Goal: Navigation & Orientation: Understand site structure

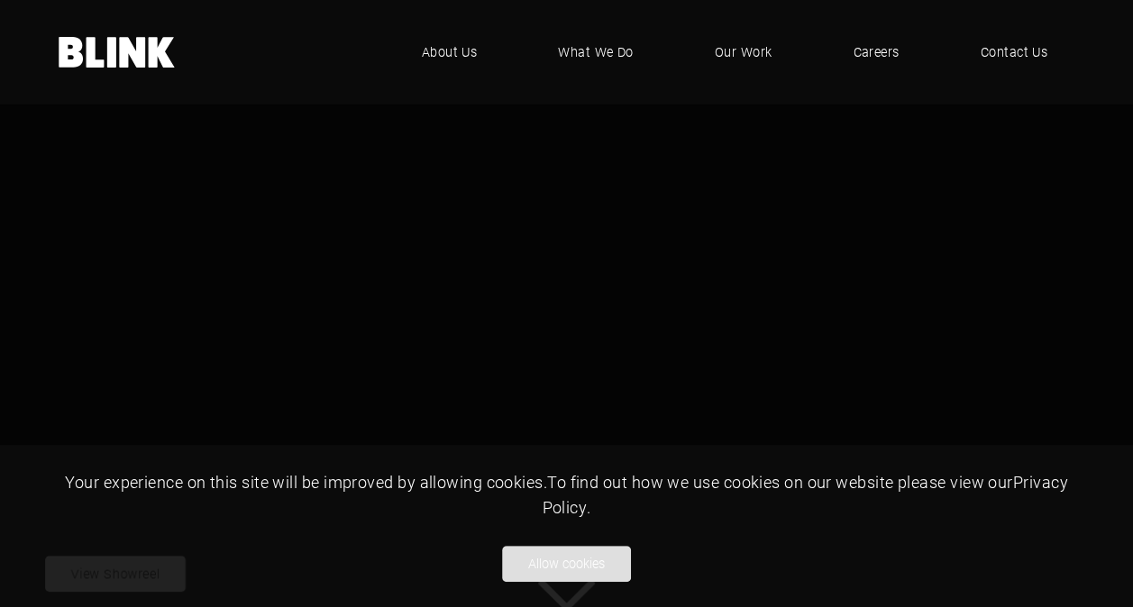
click at [582, 562] on button "Allow cookies" at bounding box center [566, 564] width 129 height 36
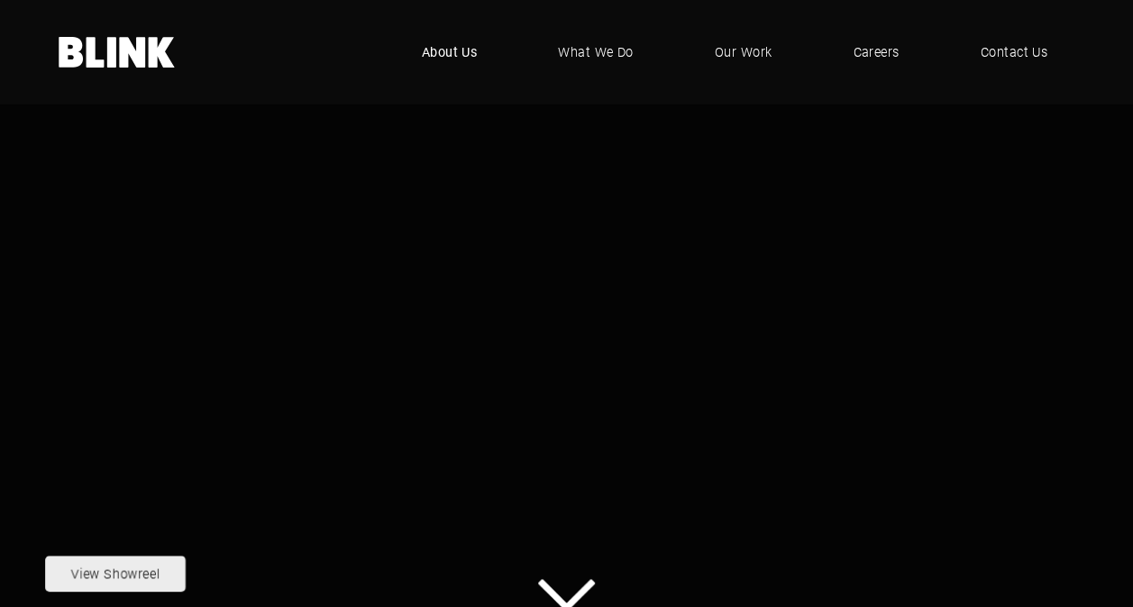
click at [450, 54] on span "About Us" at bounding box center [450, 52] width 56 height 20
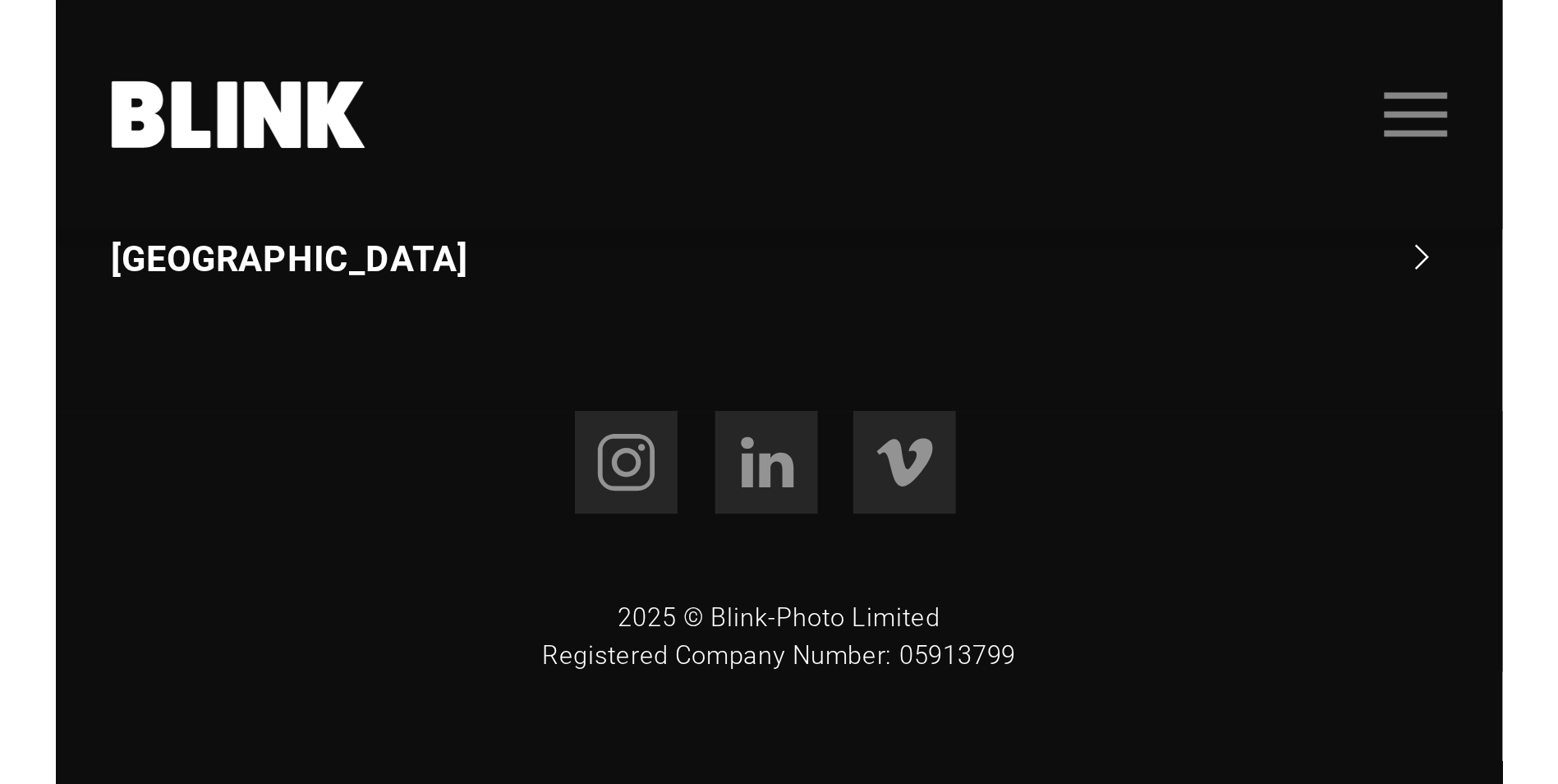
scroll to position [3437, 0]
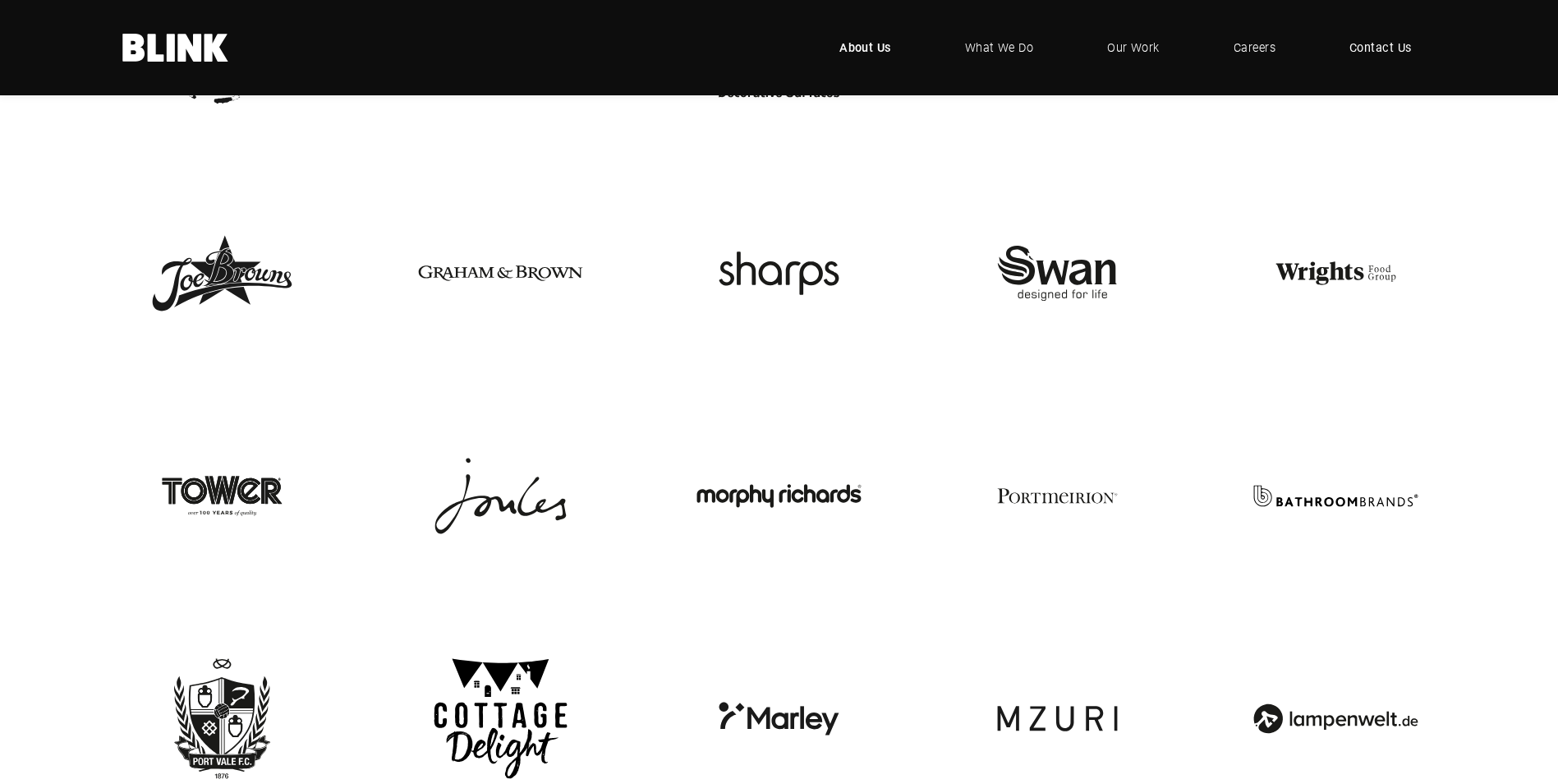
click at [1032, 43] on span "Contact Us" at bounding box center [1380, 47] width 62 height 18
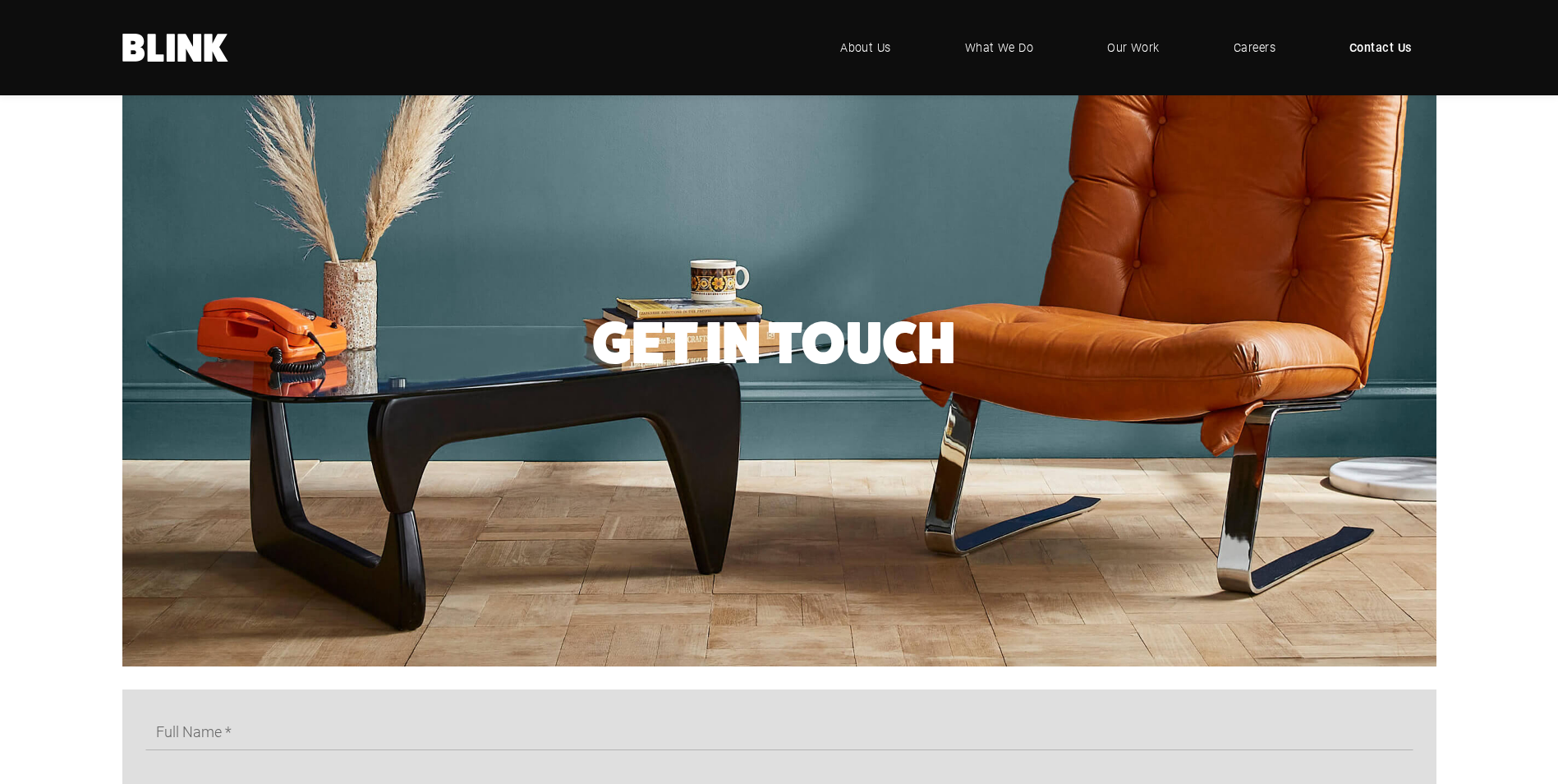
scroll to position [422, 0]
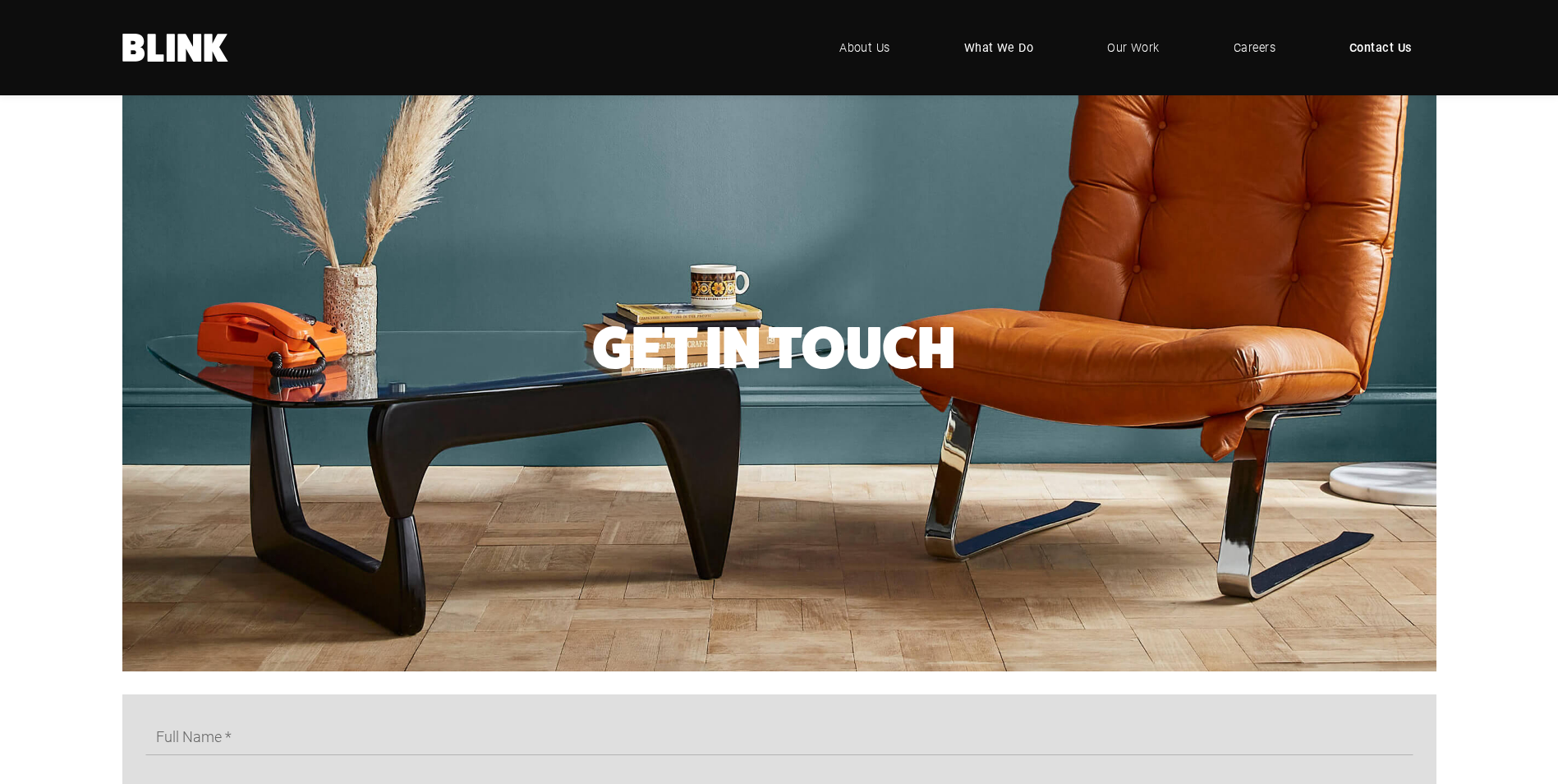
click at [1015, 47] on span "What We Do" at bounding box center [999, 47] width 70 height 18
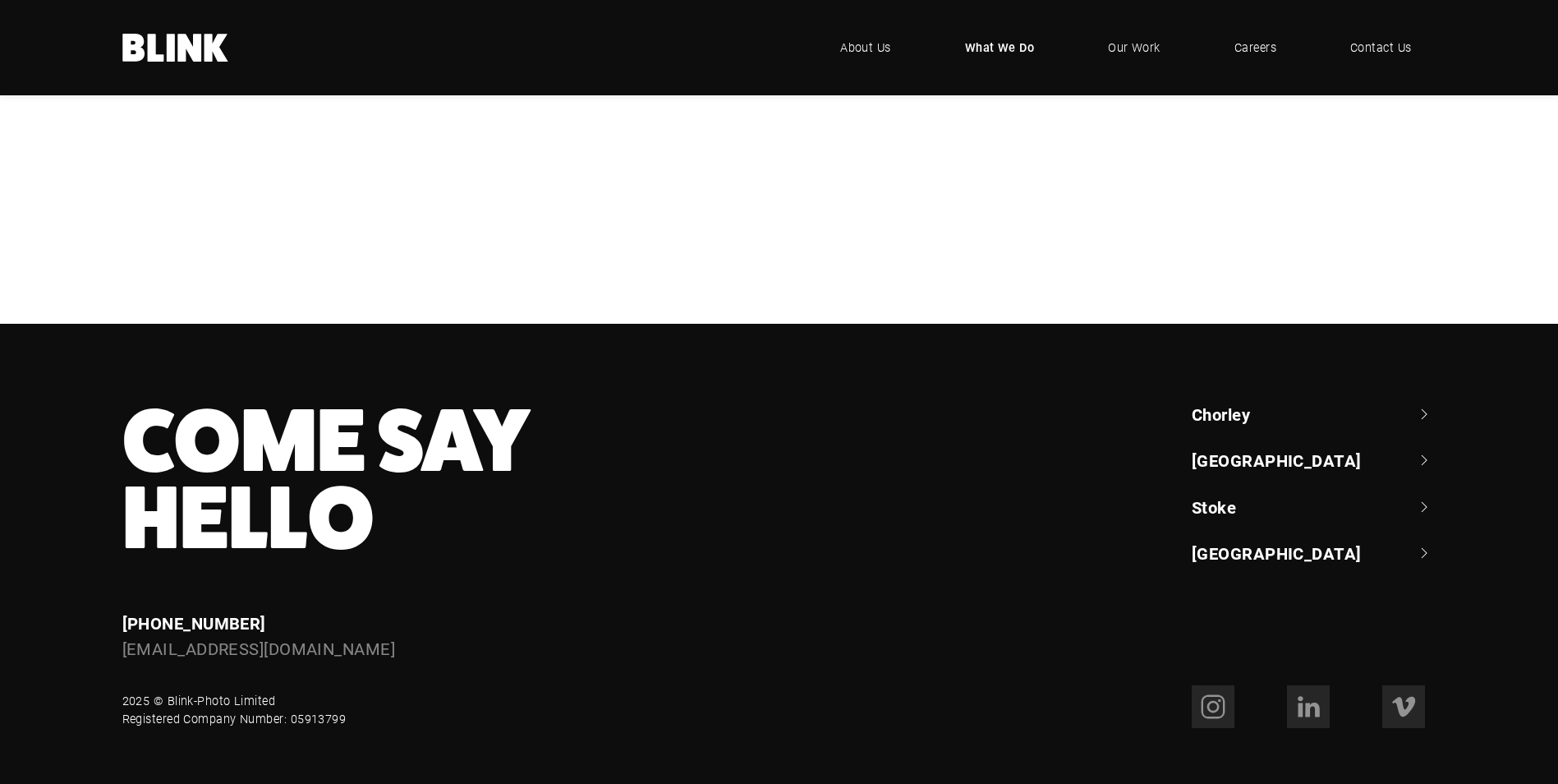
scroll to position [1336, 0]
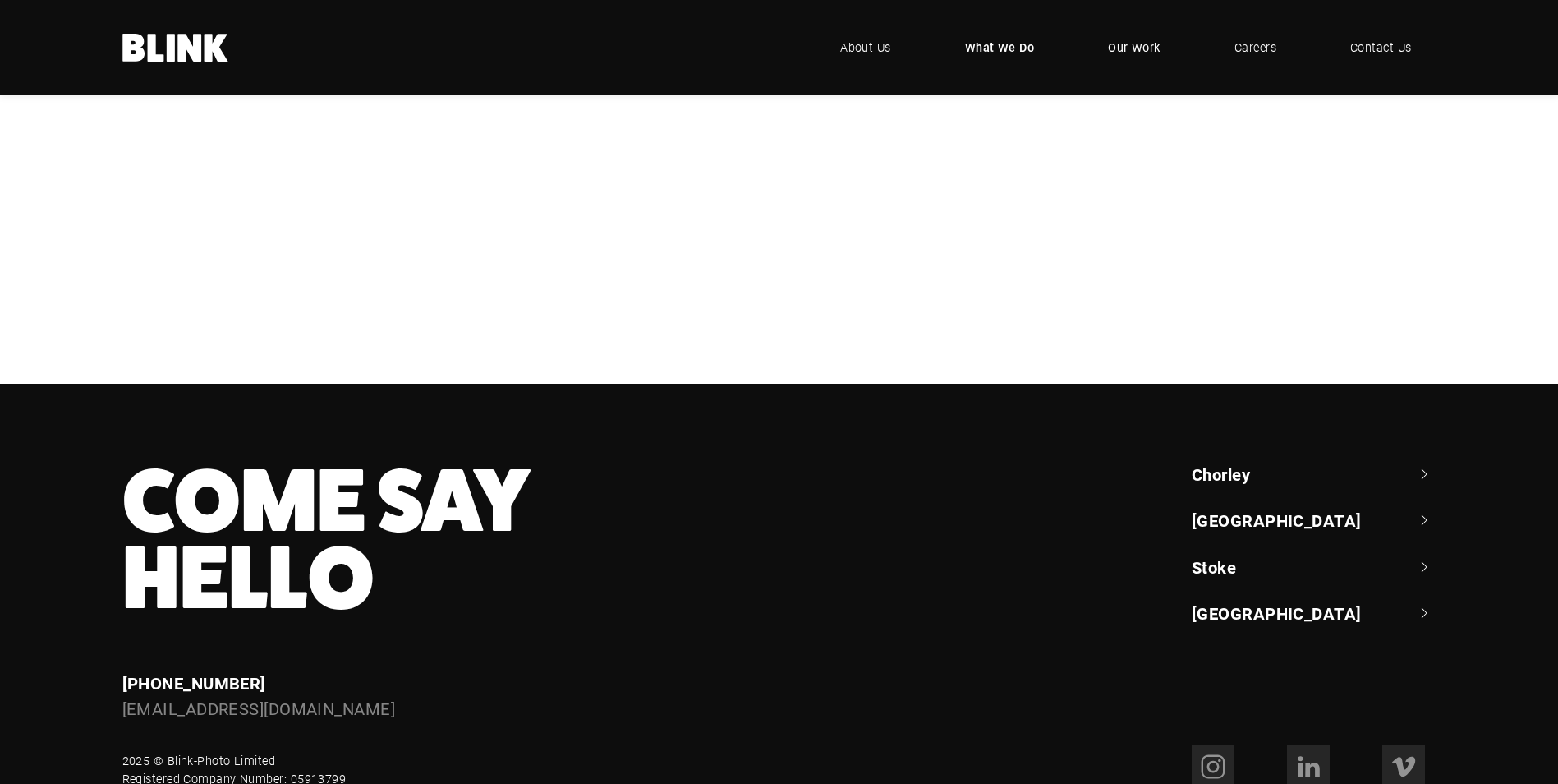
click at [1117, 46] on span "Our Work" at bounding box center [1135, 47] width 53 height 18
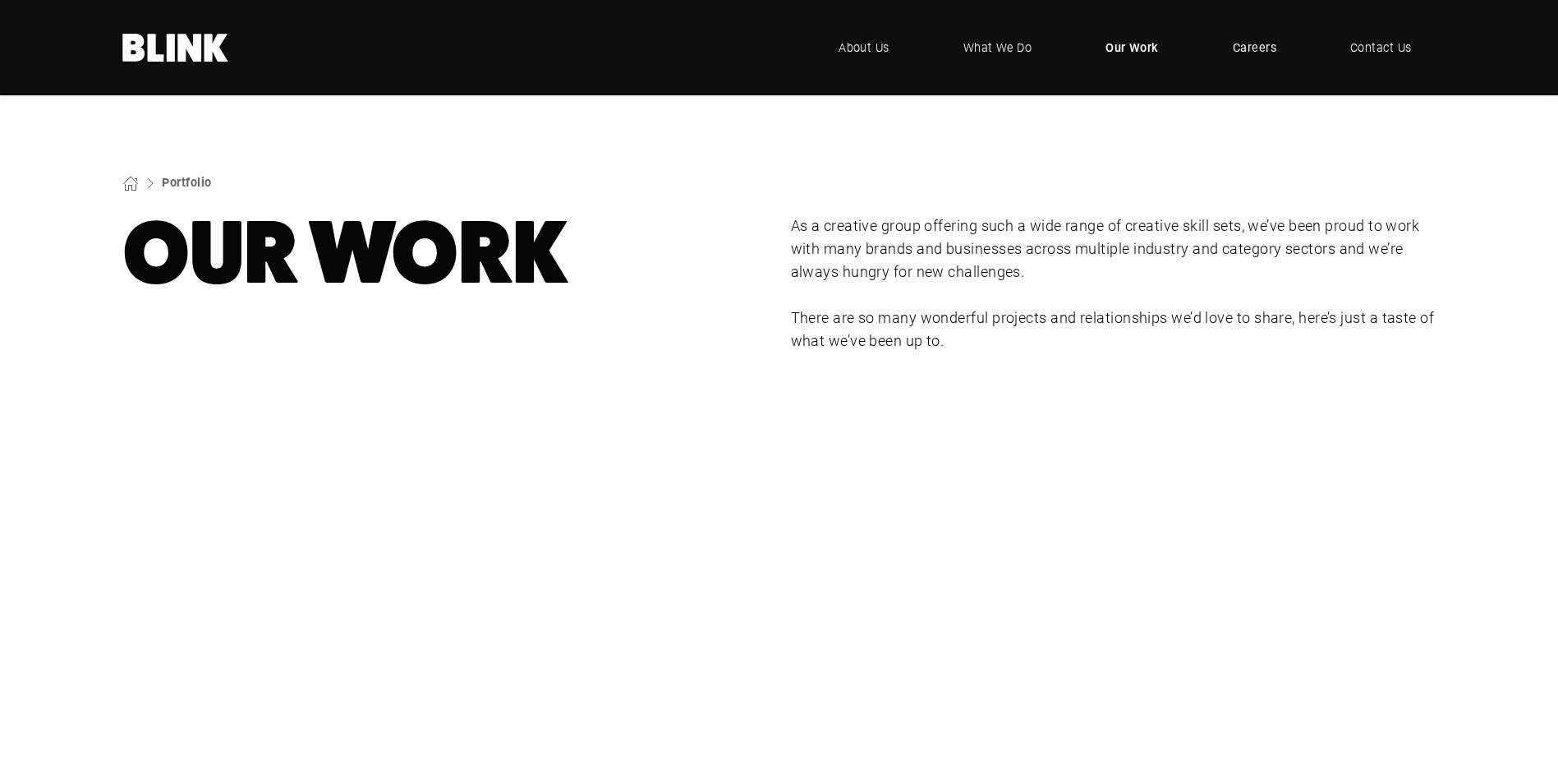
click at [1243, 41] on span "Careers" at bounding box center [1254, 47] width 44 height 18
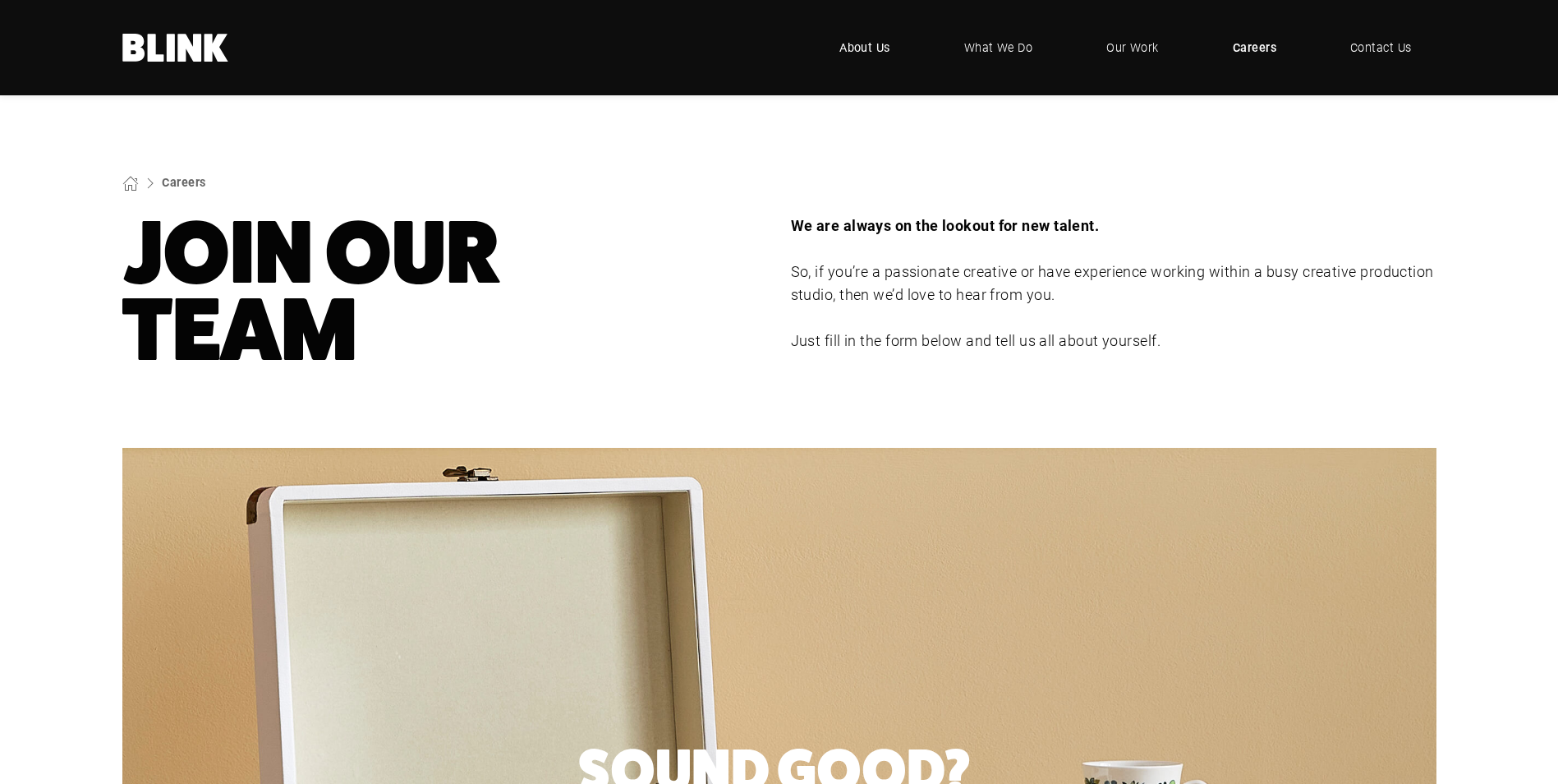
click at [877, 48] on span "About Us" at bounding box center [865, 47] width 51 height 18
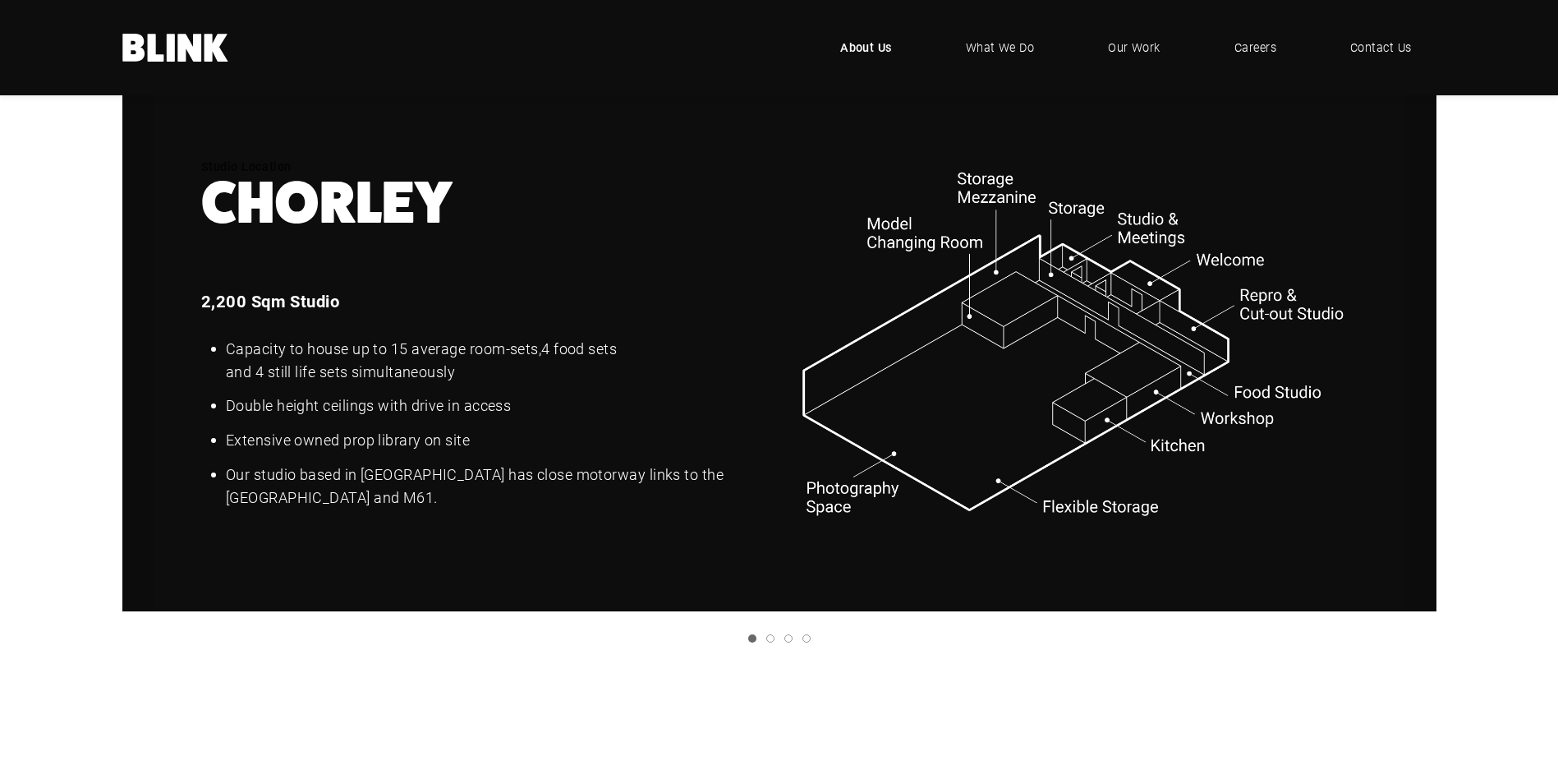
scroll to position [2136, 0]
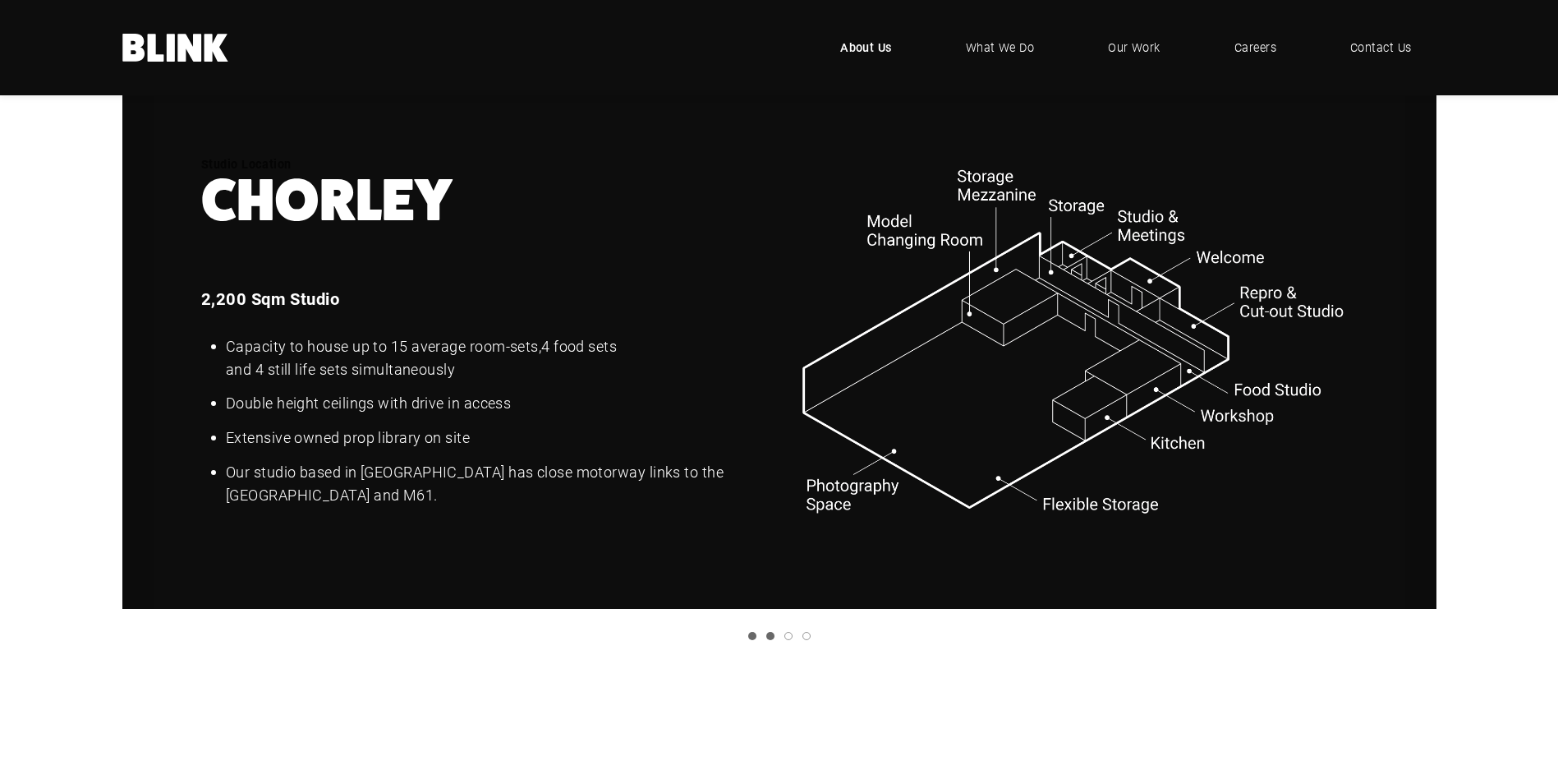
click at [771, 639] on link "Slide 2" at bounding box center [770, 635] width 8 height 8
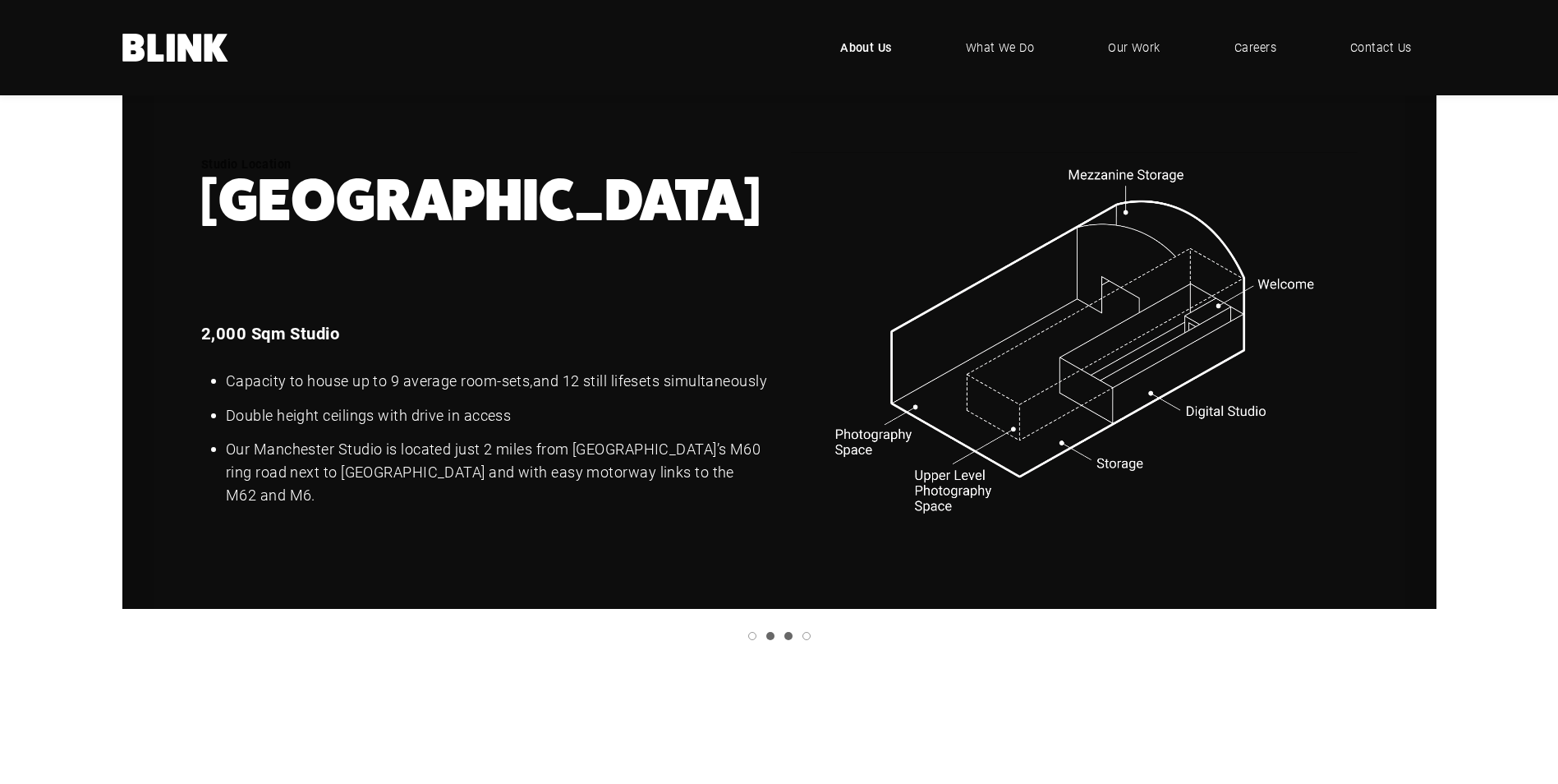
click at [791, 635] on link "Slide 3" at bounding box center [789, 635] width 8 height 8
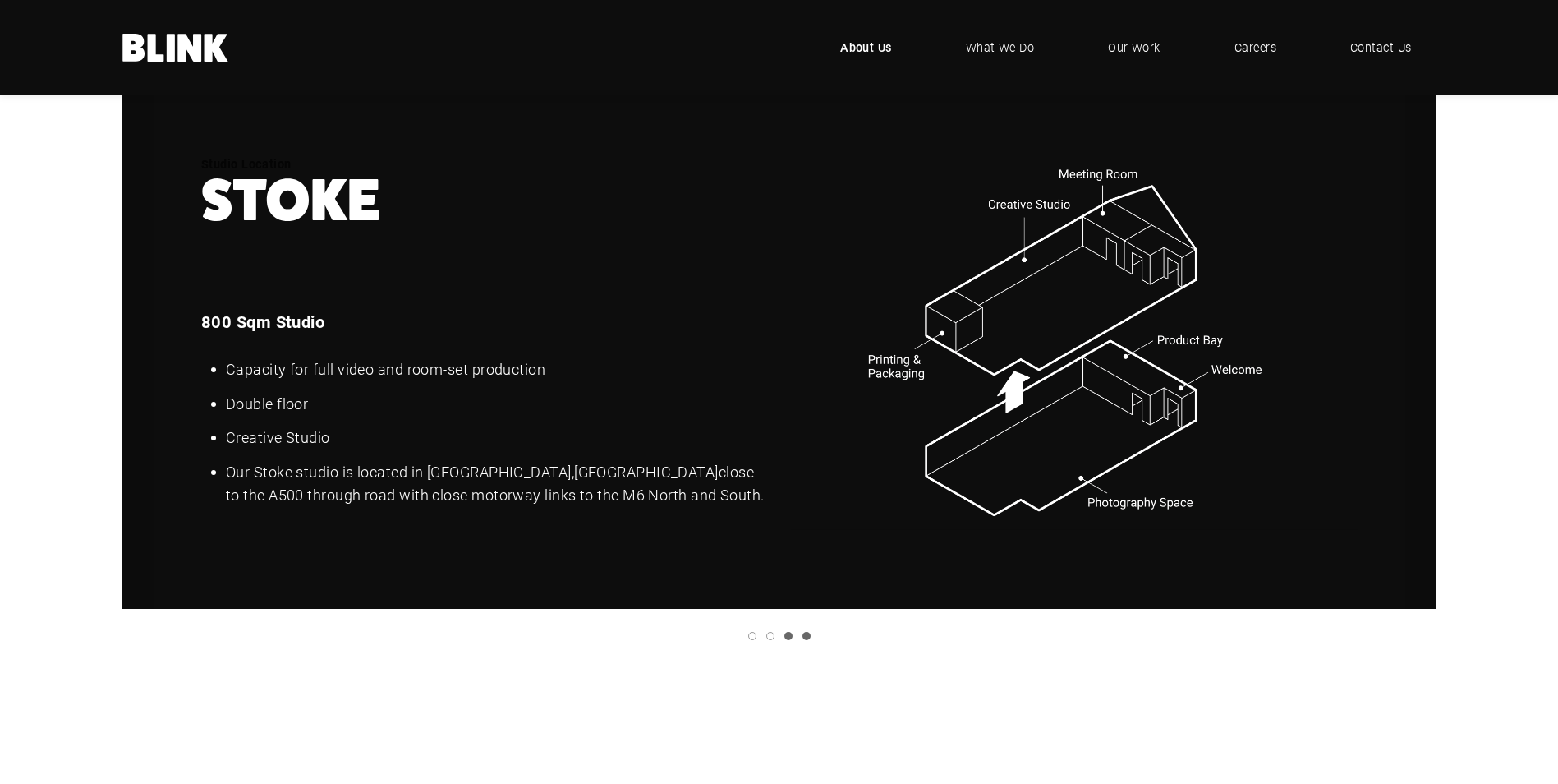
click at [808, 636] on link "Slide 4" at bounding box center [806, 635] width 8 height 8
